Goal: Book appointment/travel/reservation

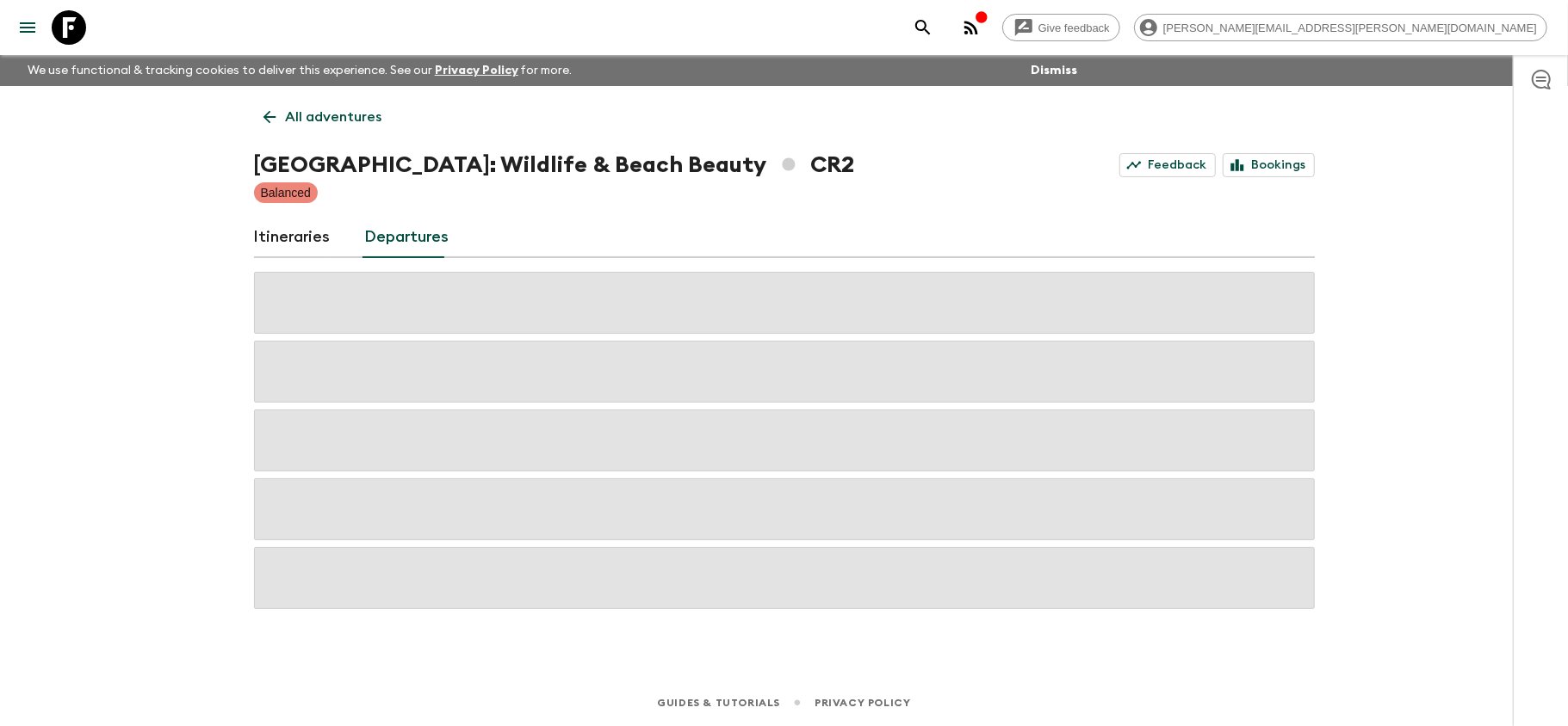
click at [80, 31] on icon at bounding box center [69, 28] width 35 height 35
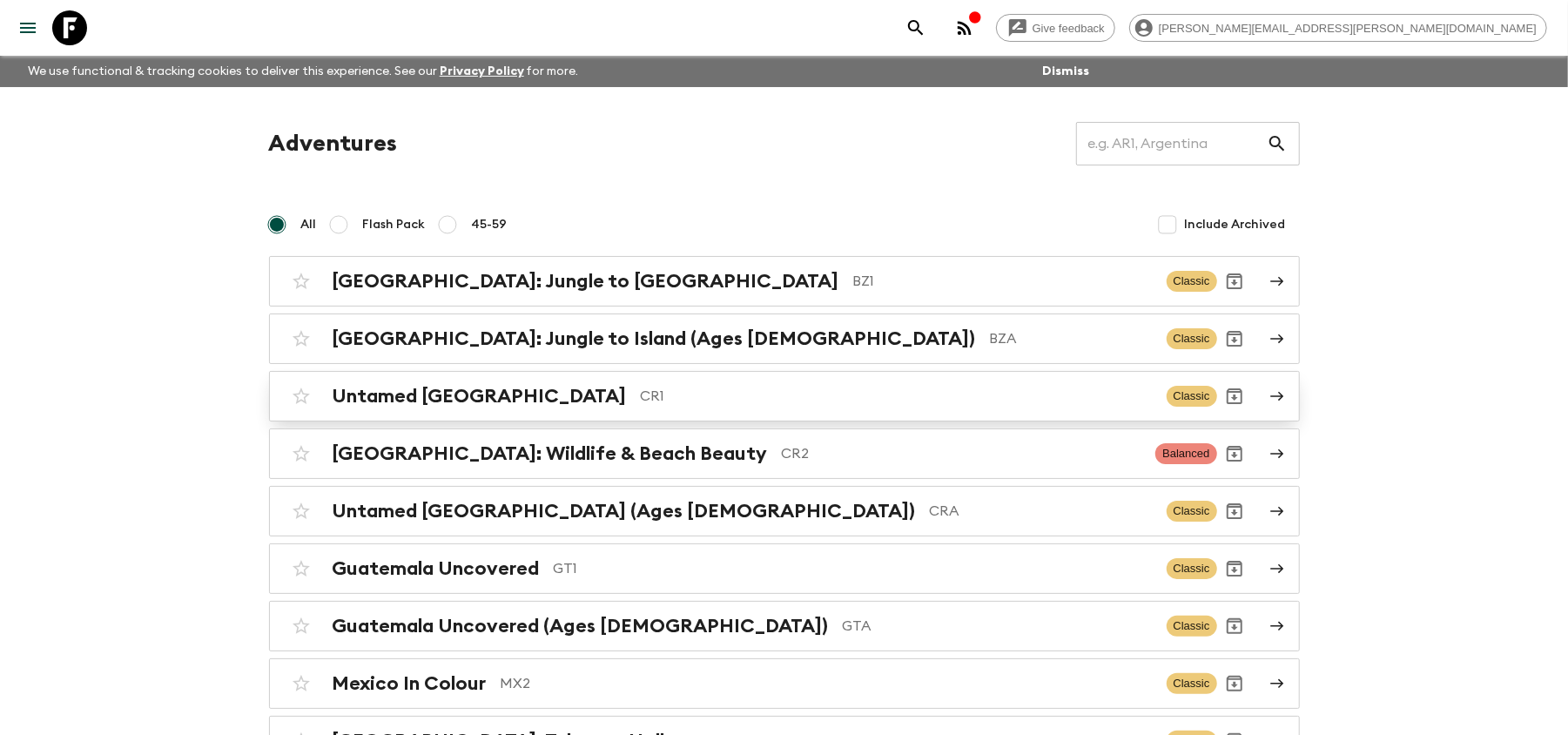
click at [561, 385] on div "Untamed [GEOGRAPHIC_DATA] CR1" at bounding box center [742, 396] width 820 height 23
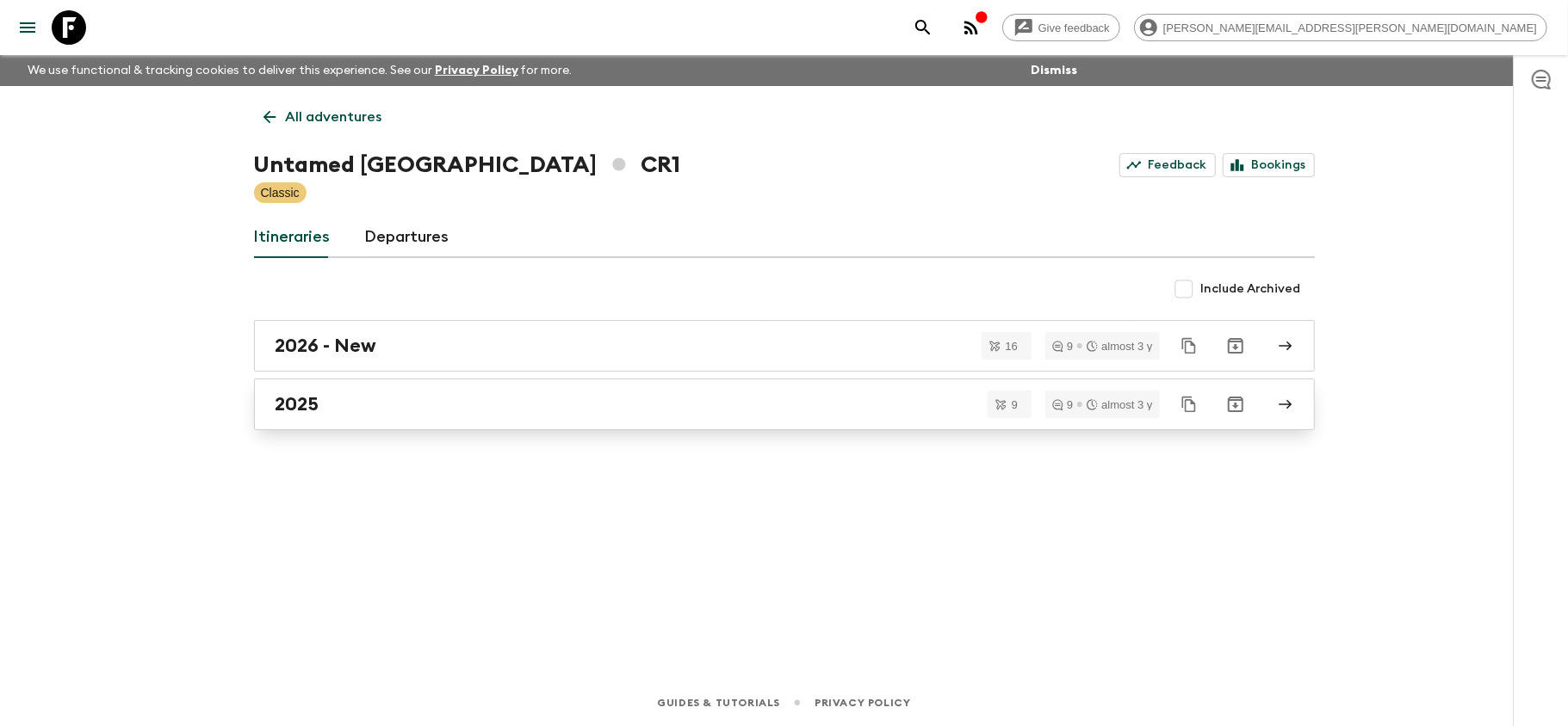
click at [376, 422] on link "2025" at bounding box center [784, 404] width 1061 height 52
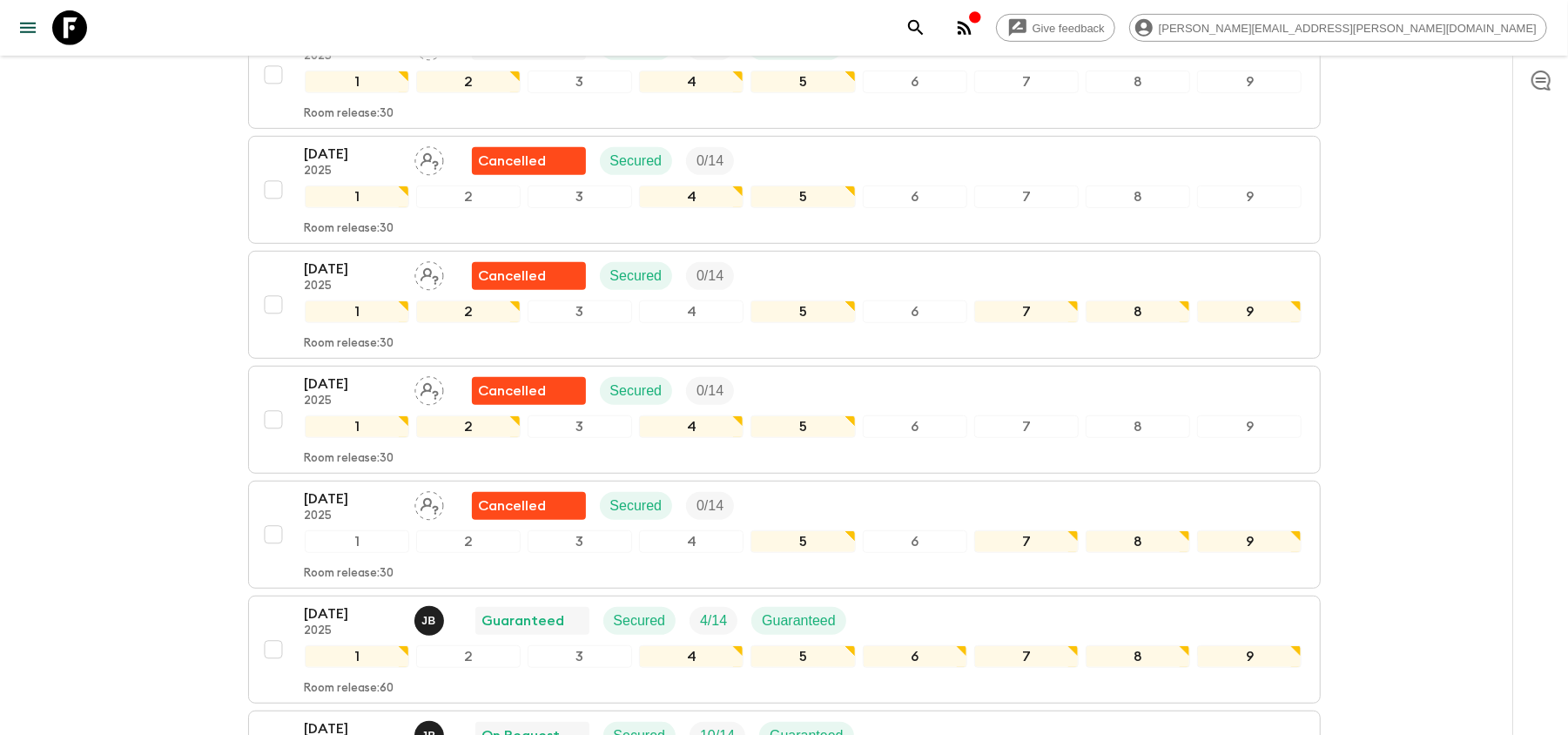
scroll to position [834, 0]
